Goal: Task Accomplishment & Management: Manage account settings

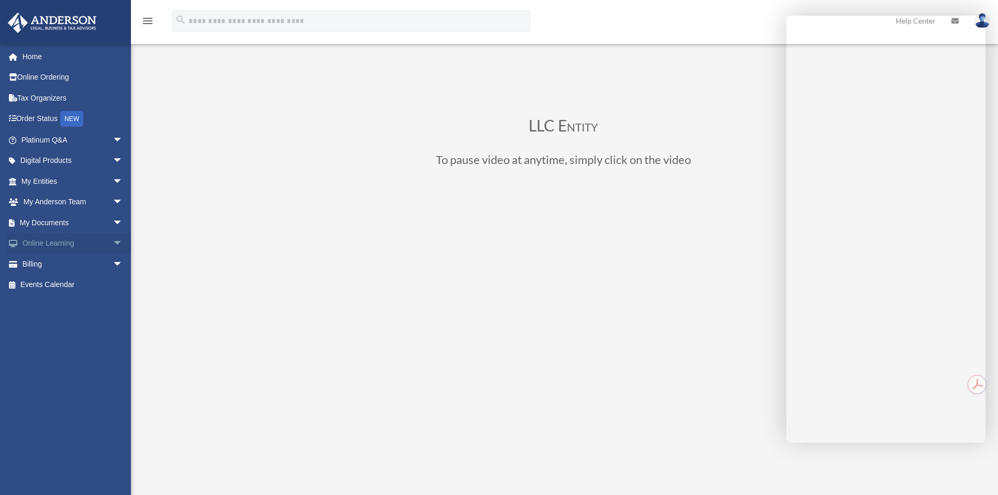
click at [113, 244] on span "arrow_drop_down" at bounding box center [123, 243] width 21 height 21
click at [113, 161] on span "arrow_drop_down" at bounding box center [123, 160] width 21 height 21
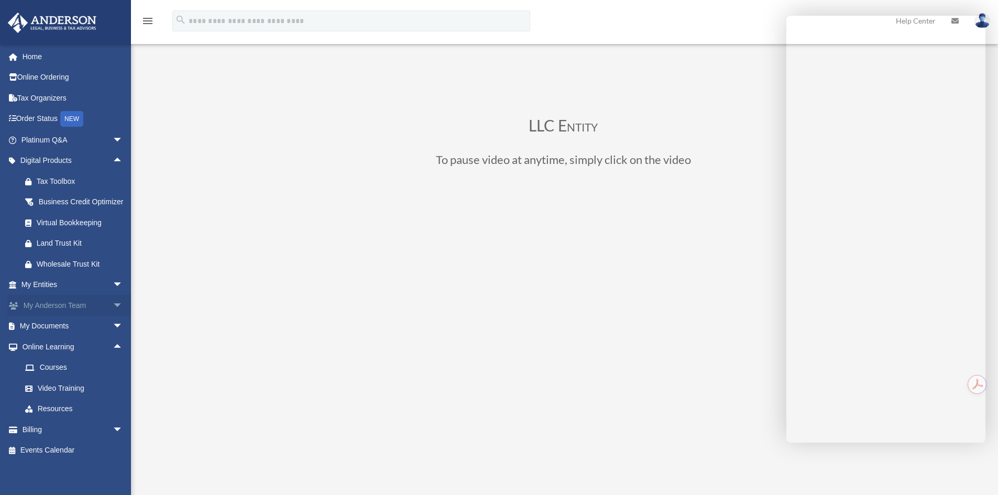
click at [113, 316] on span "arrow_drop_down" at bounding box center [123, 305] width 21 height 21
click at [113, 399] on span "arrow_drop_down" at bounding box center [123, 388] width 21 height 21
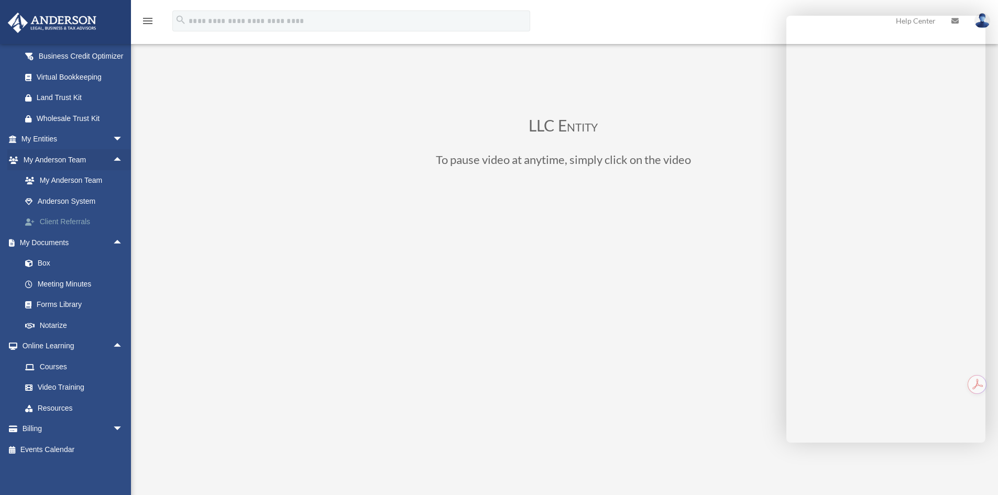
scroll to position [157, 0]
click at [113, 428] on span "arrow_drop_down" at bounding box center [123, 426] width 21 height 21
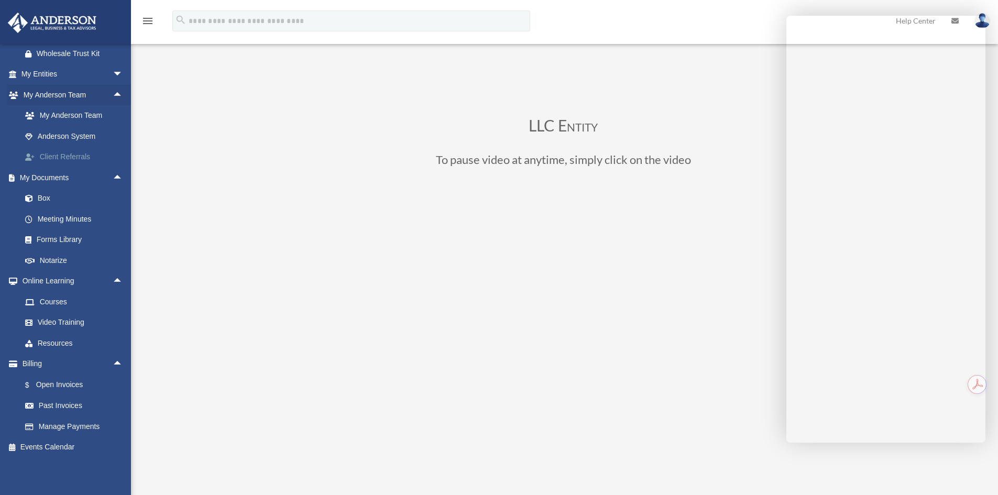
scroll to position [224, 0]
click at [72, 403] on link "Past Invoices" at bounding box center [77, 405] width 124 height 21
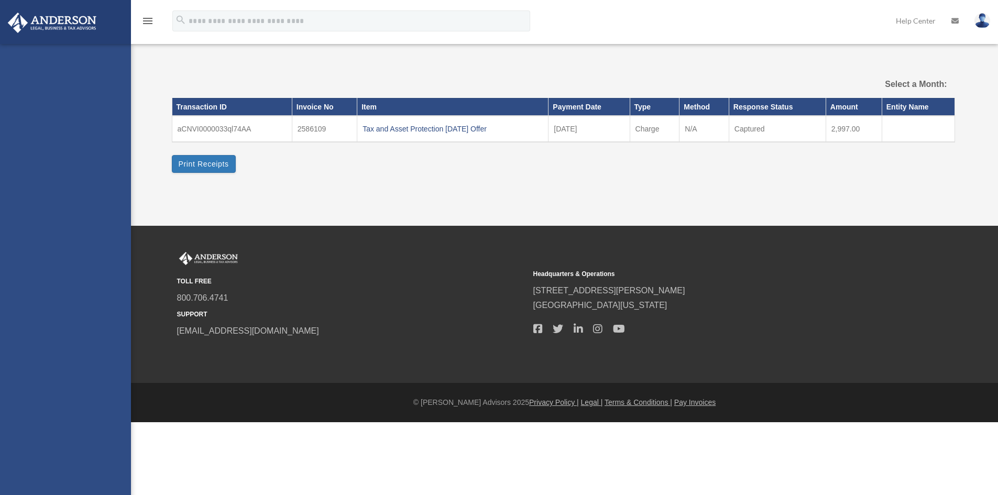
select select
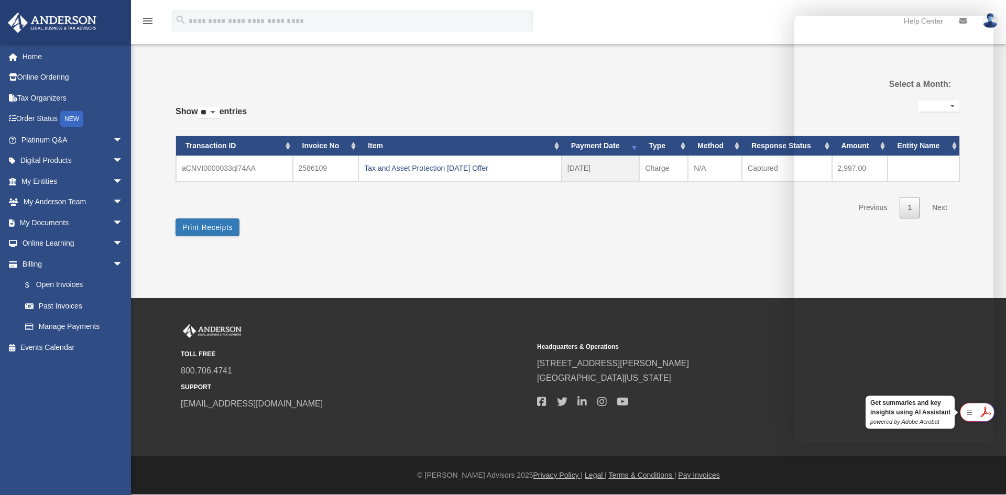
click at [982, 413] on icon at bounding box center [984, 411] width 17 height 17
